Goal: Contribute content

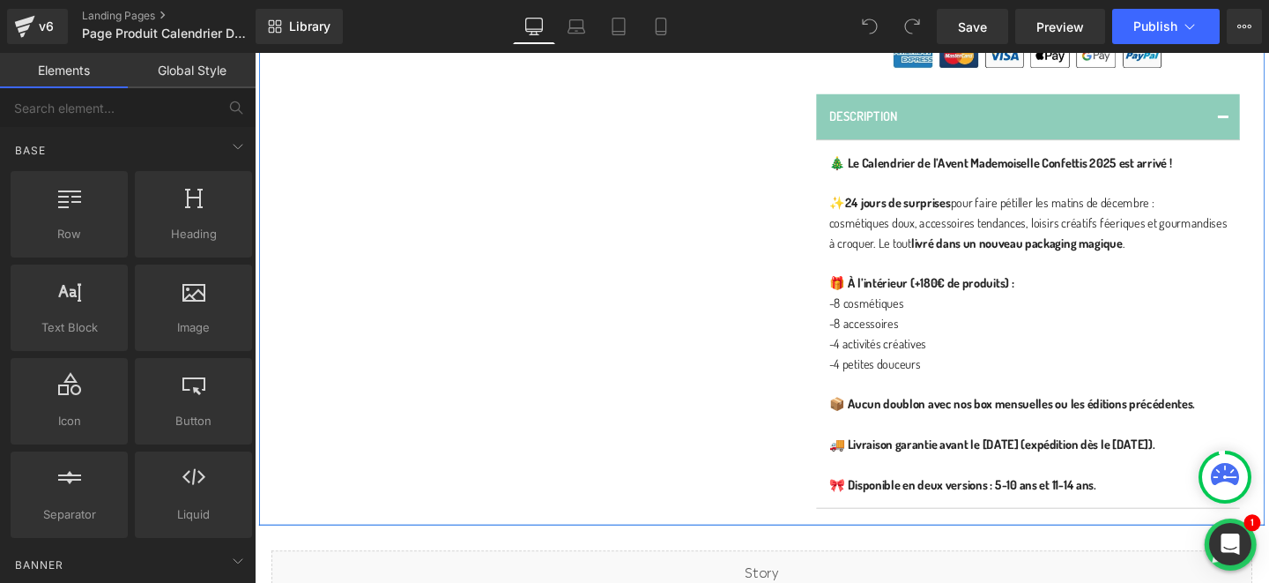
scroll to position [880, 0]
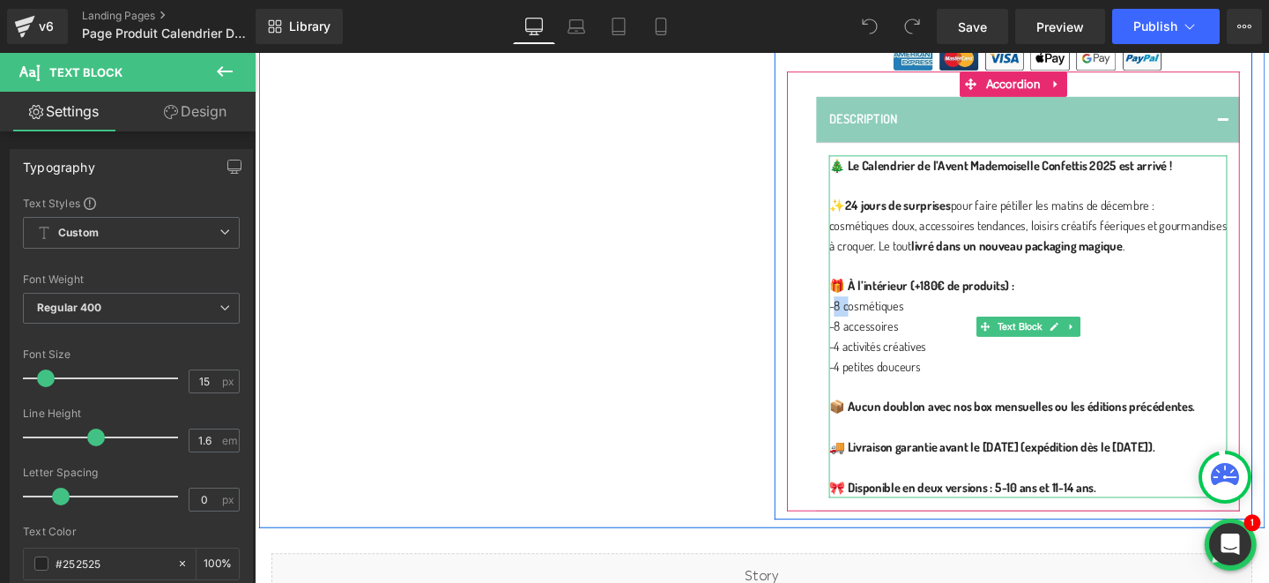
drag, startPoint x: 878, startPoint y: 337, endPoint x: 865, endPoint y: 332, distance: 13.1
click at [865, 330] on p "-8 cosmétiques" at bounding box center [1067, 318] width 419 height 21
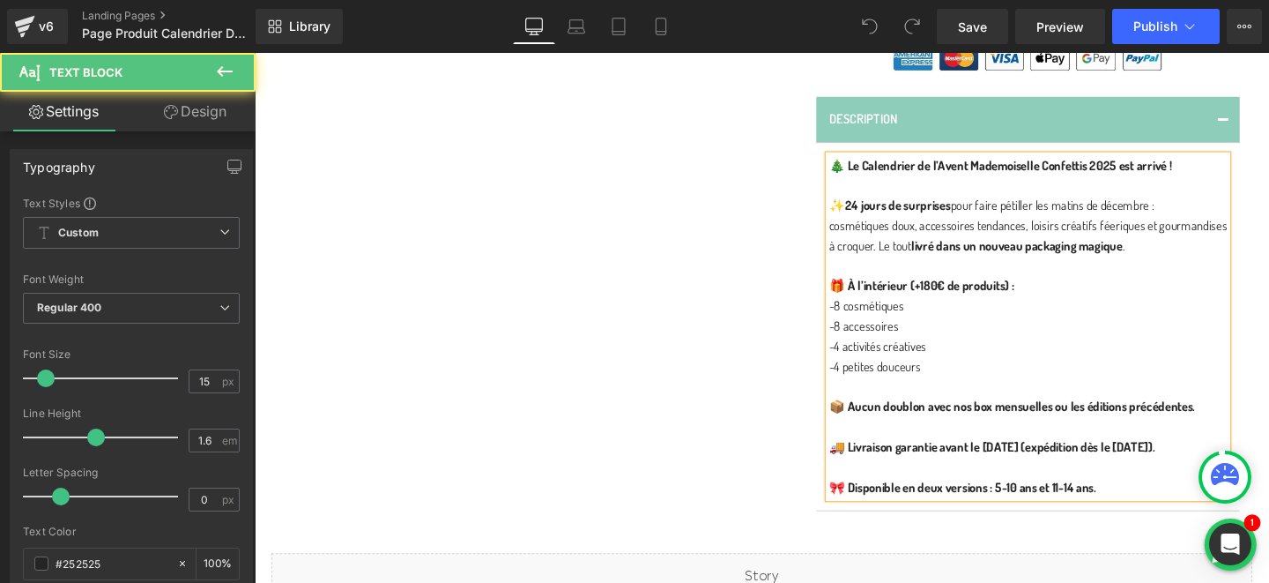
click at [969, 351] on p "-8 accessoires" at bounding box center [1067, 340] width 419 height 21
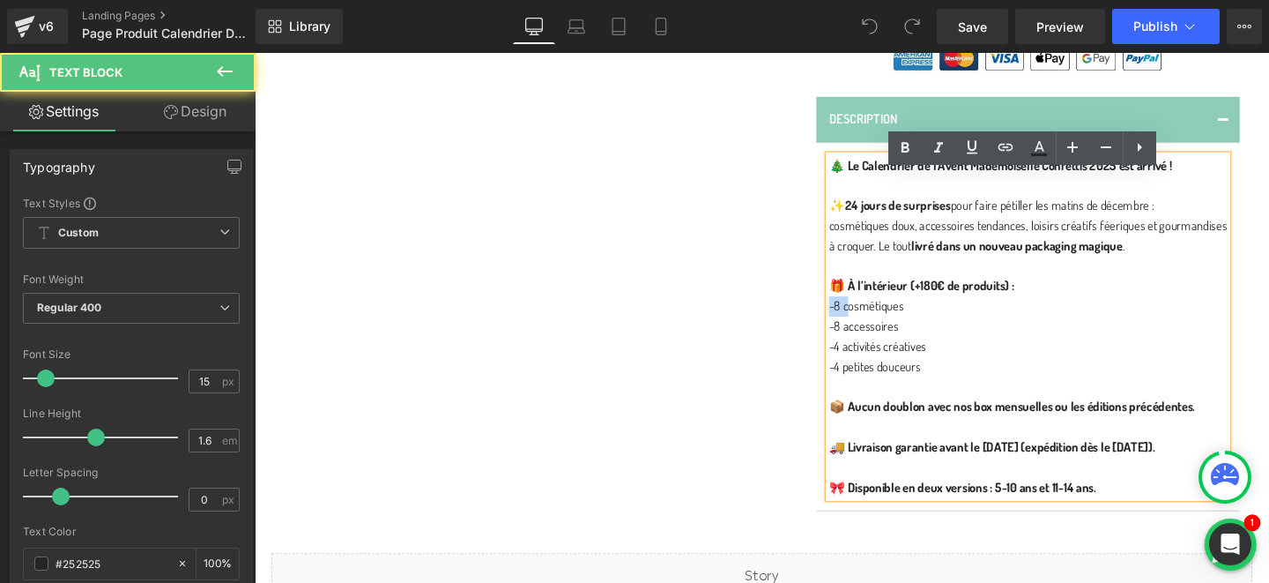
drag, startPoint x: 878, startPoint y: 338, endPoint x: 858, endPoint y: 338, distance: 19.4
click at [858, 330] on p "-8 cosmétiques" at bounding box center [1067, 318] width 419 height 21
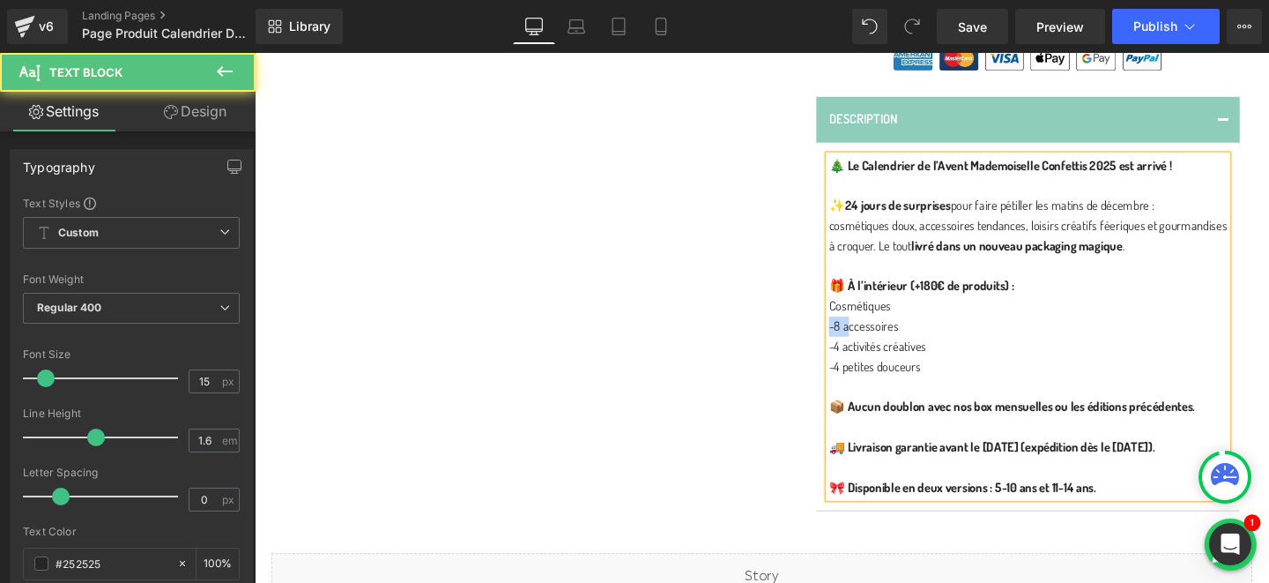
drag, startPoint x: 878, startPoint y: 360, endPoint x: 859, endPoint y: 361, distance: 18.5
click at [859, 351] on p "-8 accessoires" at bounding box center [1067, 340] width 419 height 21
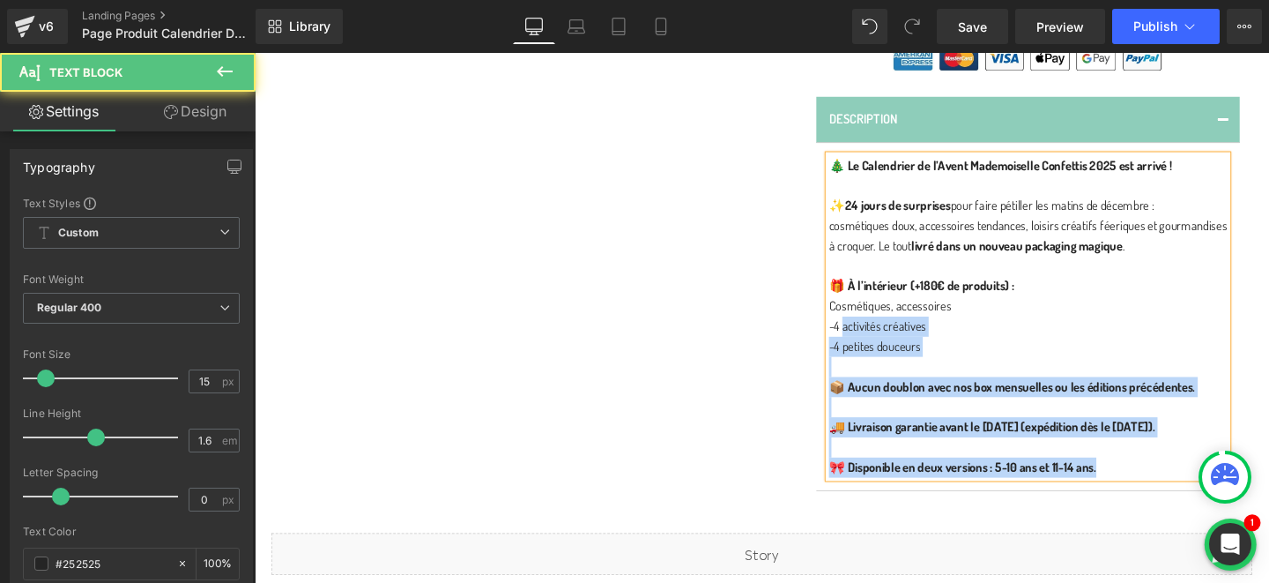
drag, startPoint x: 874, startPoint y: 362, endPoint x: 858, endPoint y: 362, distance: 16.7
click at [858, 362] on div "🎄 Le Calendrier de l’Avent Mademoiselle Confettis 2025 est arrivé ! ✨ 24 jours …" at bounding box center [1067, 329] width 419 height 338
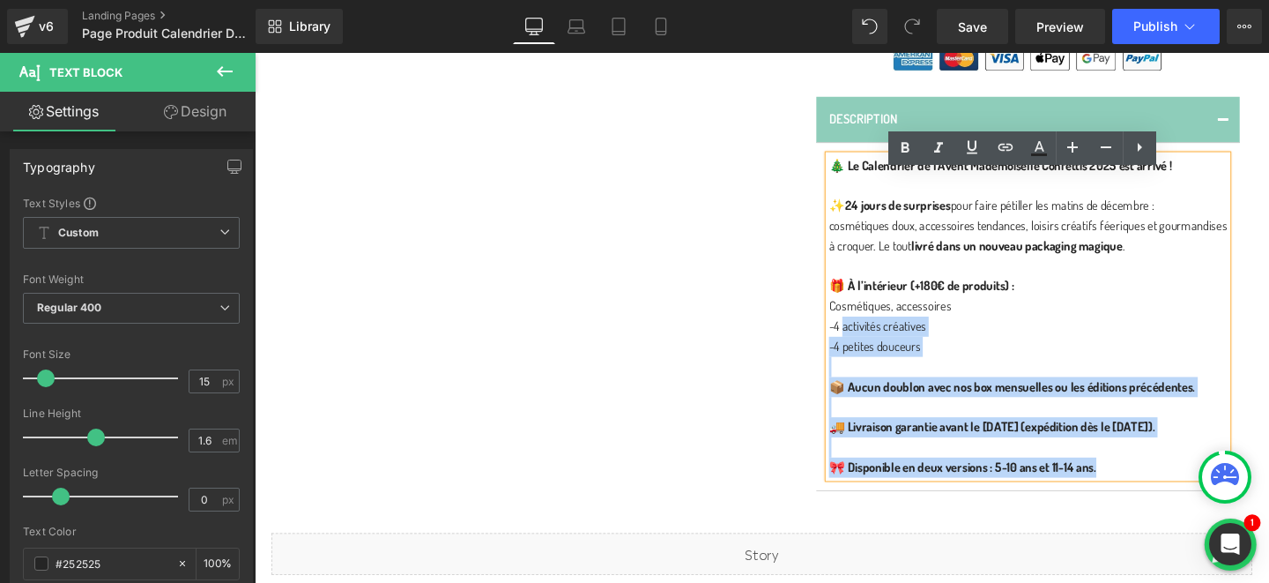
click at [858, 362] on div "🎄 Le Calendrier de l’Avent Mademoiselle Confettis 2025 est arrivé ! ✨ 24 jours …" at bounding box center [1067, 329] width 419 height 338
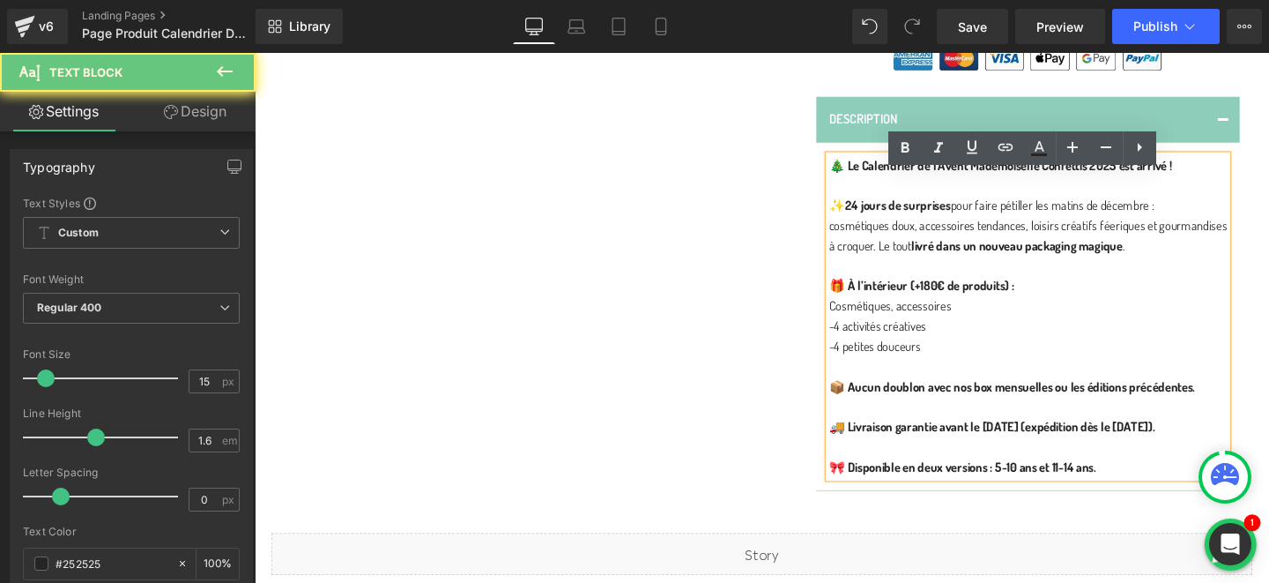
click at [875, 351] on p "-4 activités créatives" at bounding box center [1067, 340] width 419 height 21
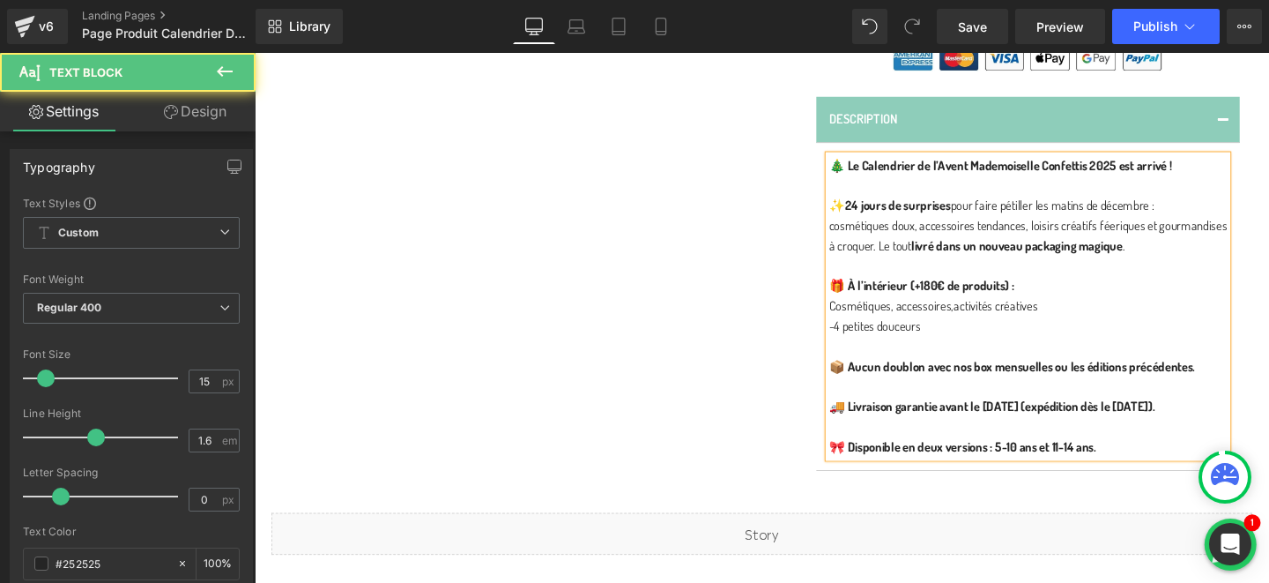
click at [873, 351] on p "-4 petites douceurs" at bounding box center [1067, 340] width 419 height 21
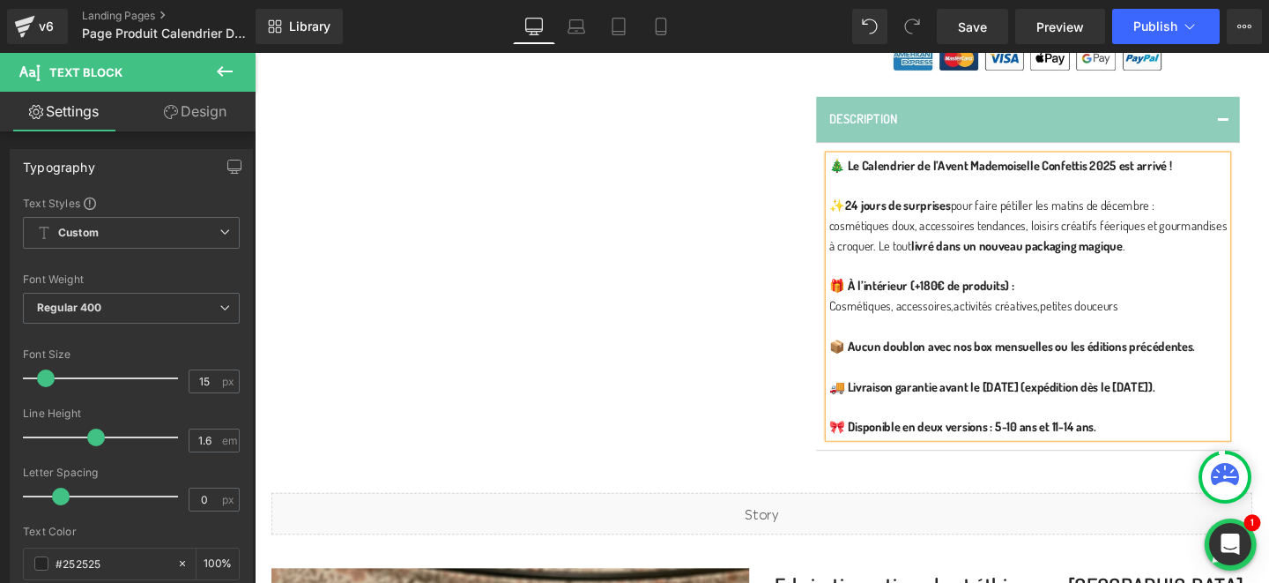
click at [1178, 330] on p "Cosmétiques, a ccessoires, activités créatives, petites douceurs" at bounding box center [1067, 318] width 419 height 21
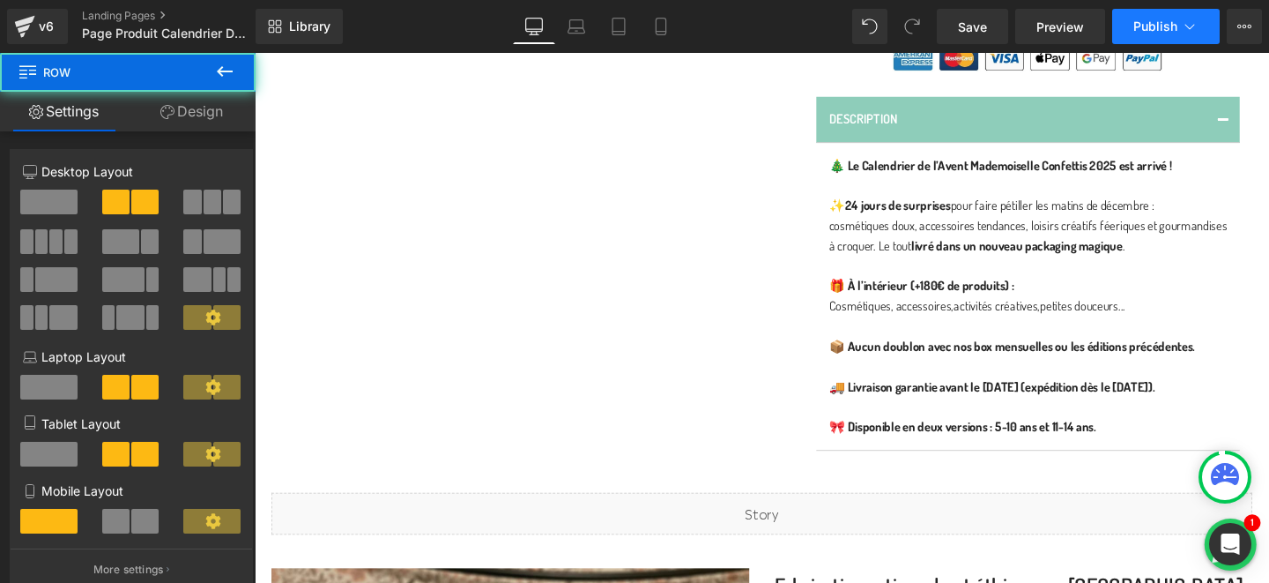
click at [1161, 22] on span "Publish" at bounding box center [1155, 26] width 44 height 14
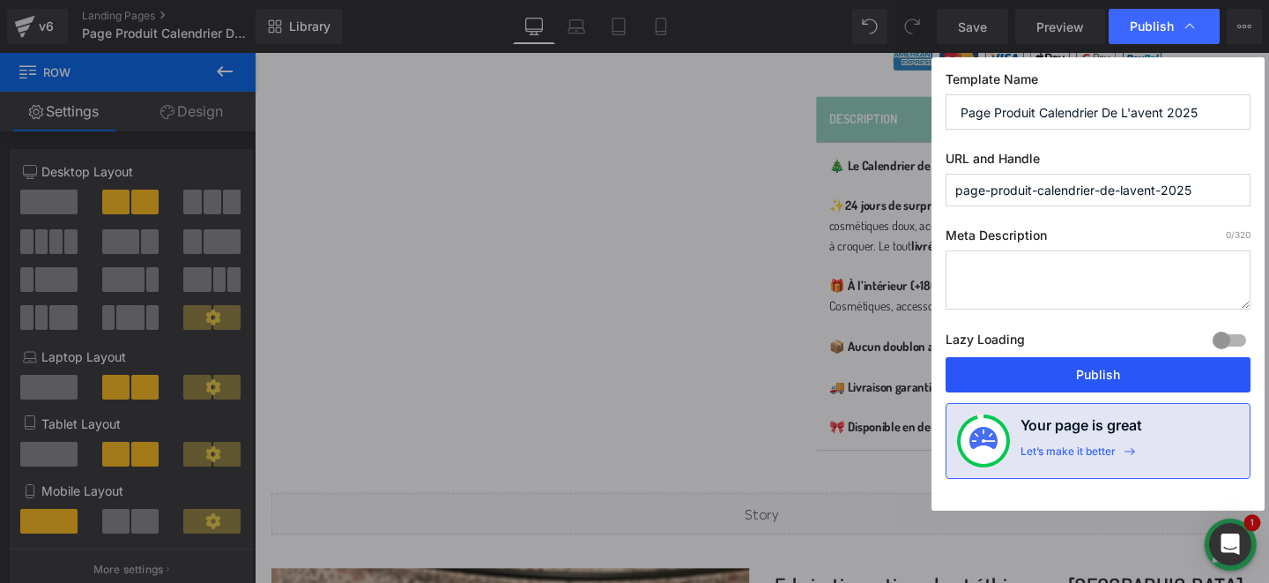
click at [989, 376] on button "Publish" at bounding box center [1098, 374] width 305 height 35
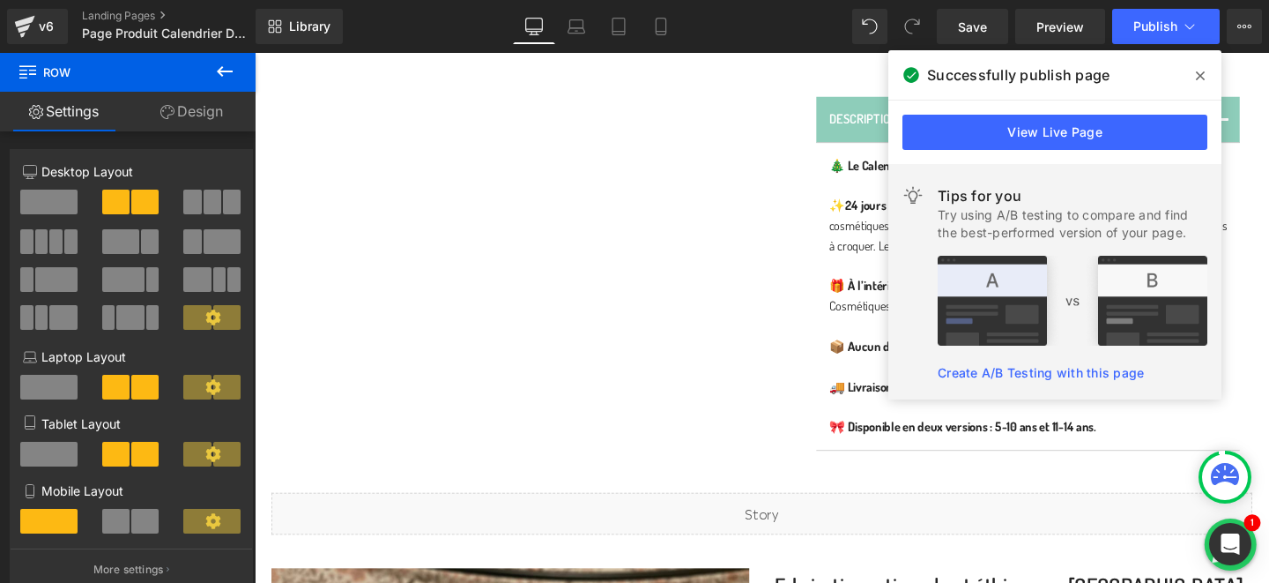
click at [1193, 79] on span at bounding box center [1200, 76] width 28 height 28
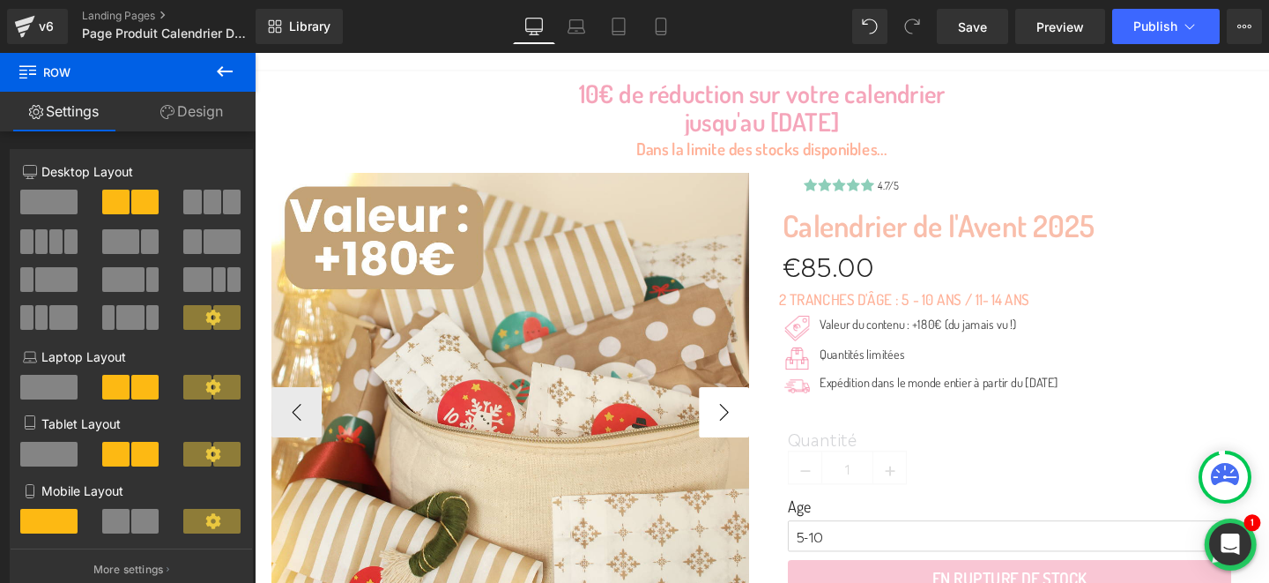
scroll to position [242, 0]
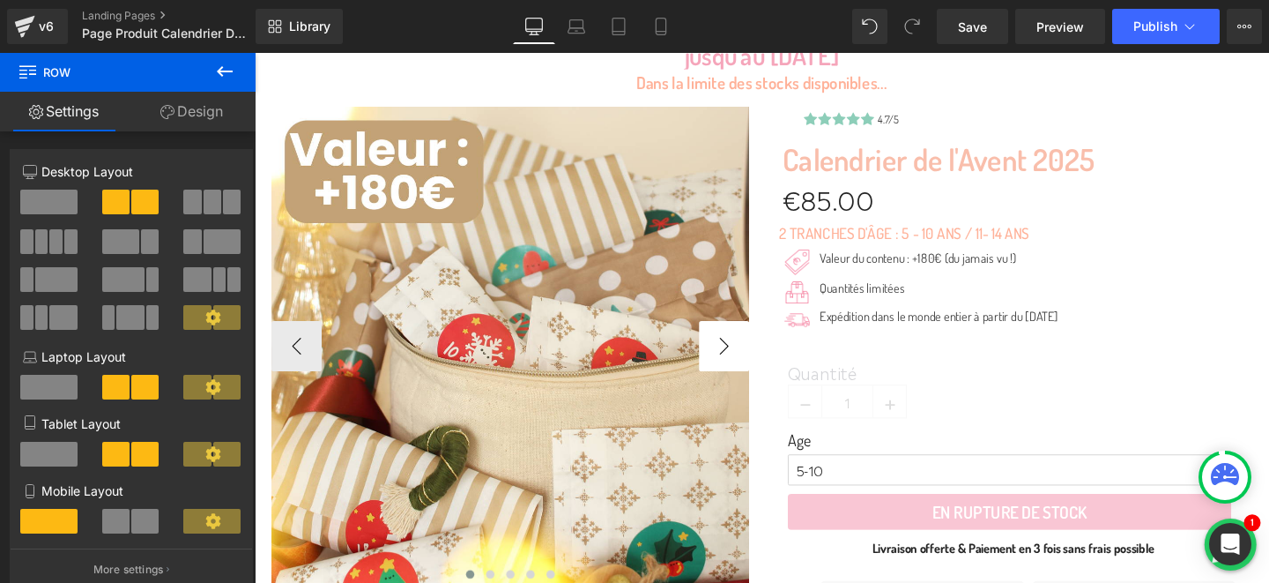
click at [735, 368] on button "›" at bounding box center [748, 361] width 53 height 53
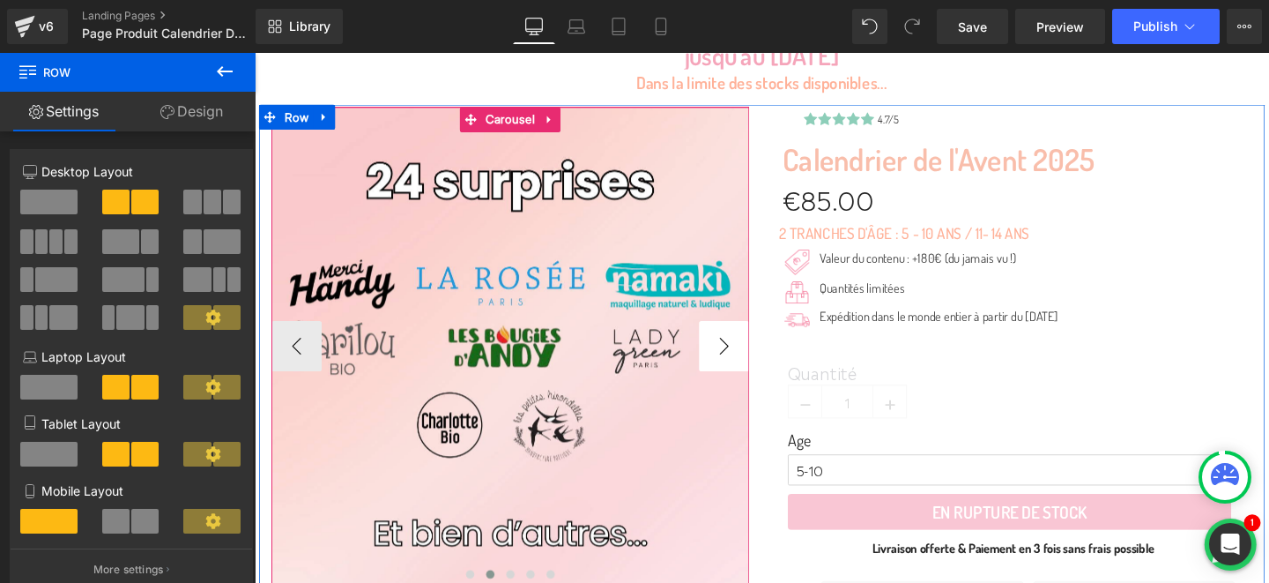
scroll to position [294, 0]
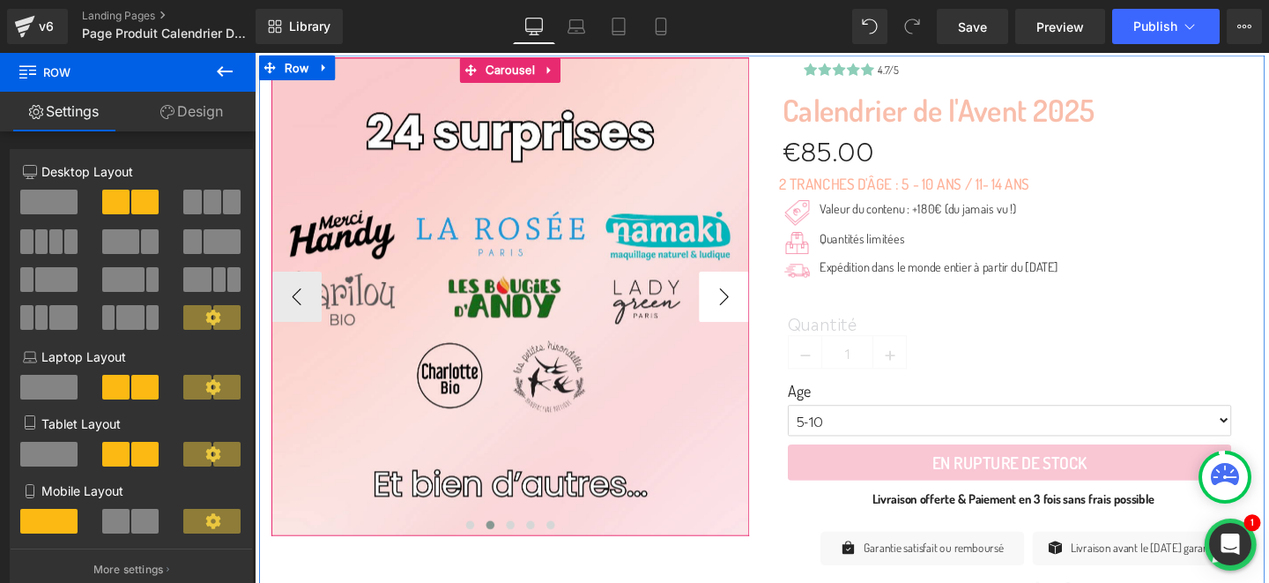
click at [754, 305] on button "›" at bounding box center [748, 309] width 53 height 53
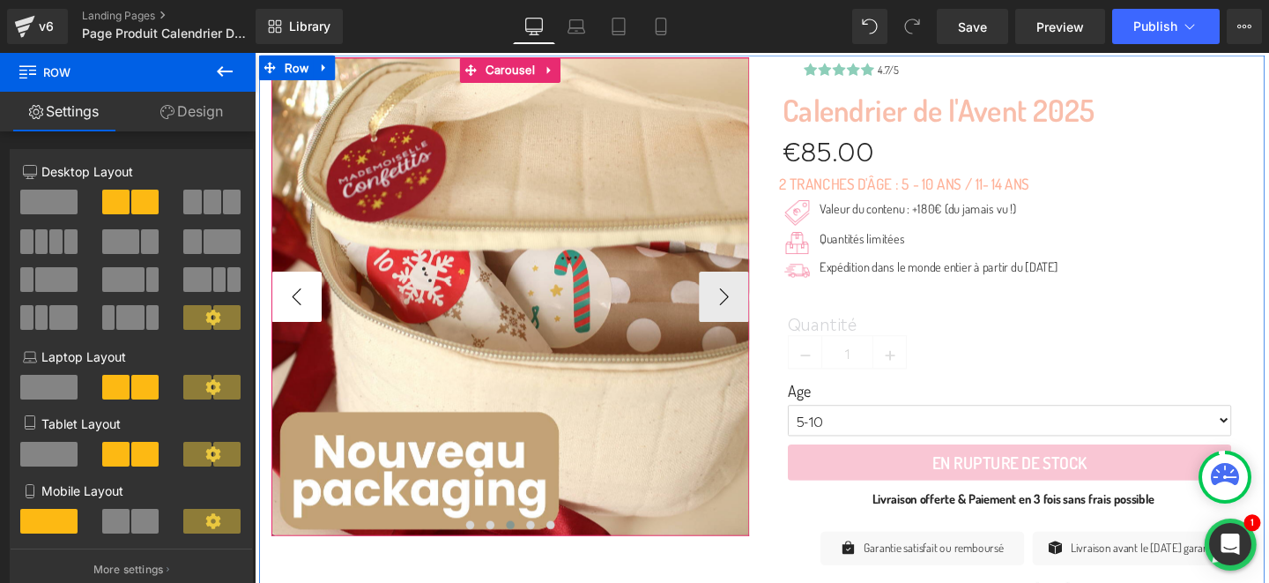
click at [286, 311] on button "‹" at bounding box center [298, 309] width 53 height 53
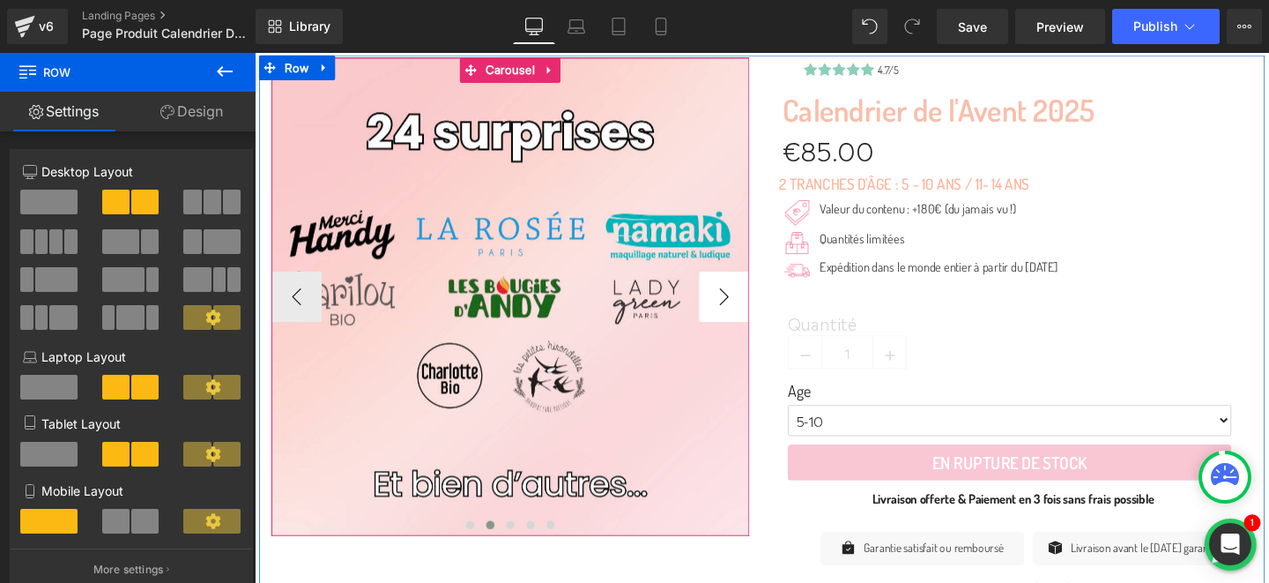
click at [746, 315] on button "›" at bounding box center [748, 309] width 53 height 53
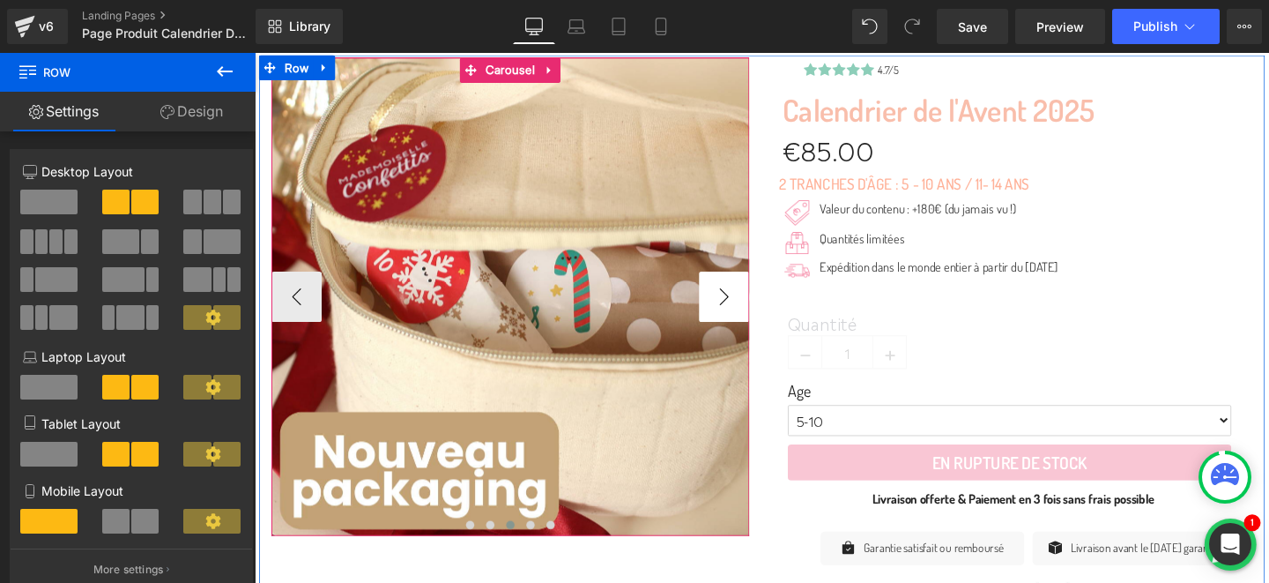
click at [746, 315] on button "›" at bounding box center [748, 309] width 53 height 53
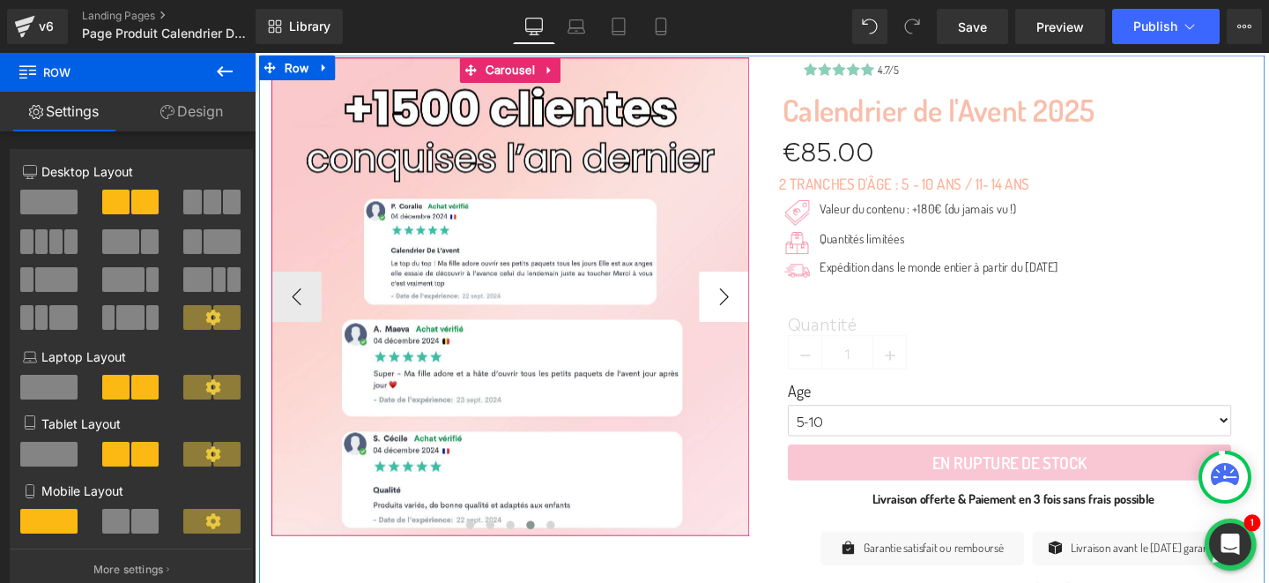
click at [758, 309] on button "›" at bounding box center [748, 309] width 53 height 53
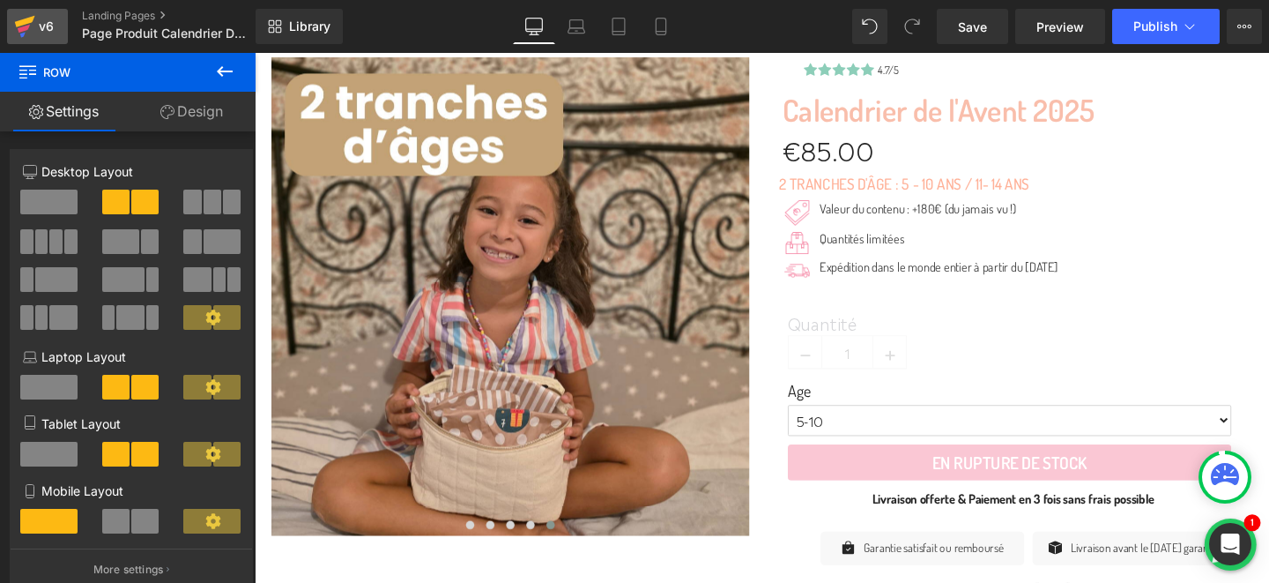
click at [26, 29] on icon at bounding box center [24, 29] width 12 height 8
